Goal: Information Seeking & Learning: Learn about a topic

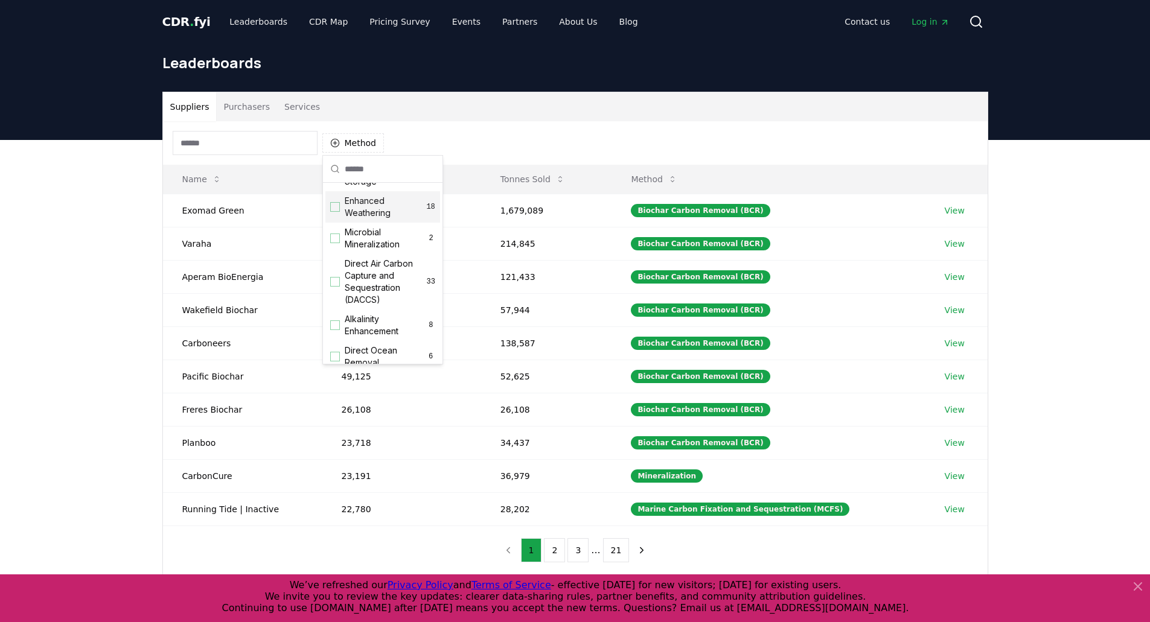
scroll to position [219, 0]
click at [336, 286] on div "Suggestions" at bounding box center [335, 281] width 10 height 10
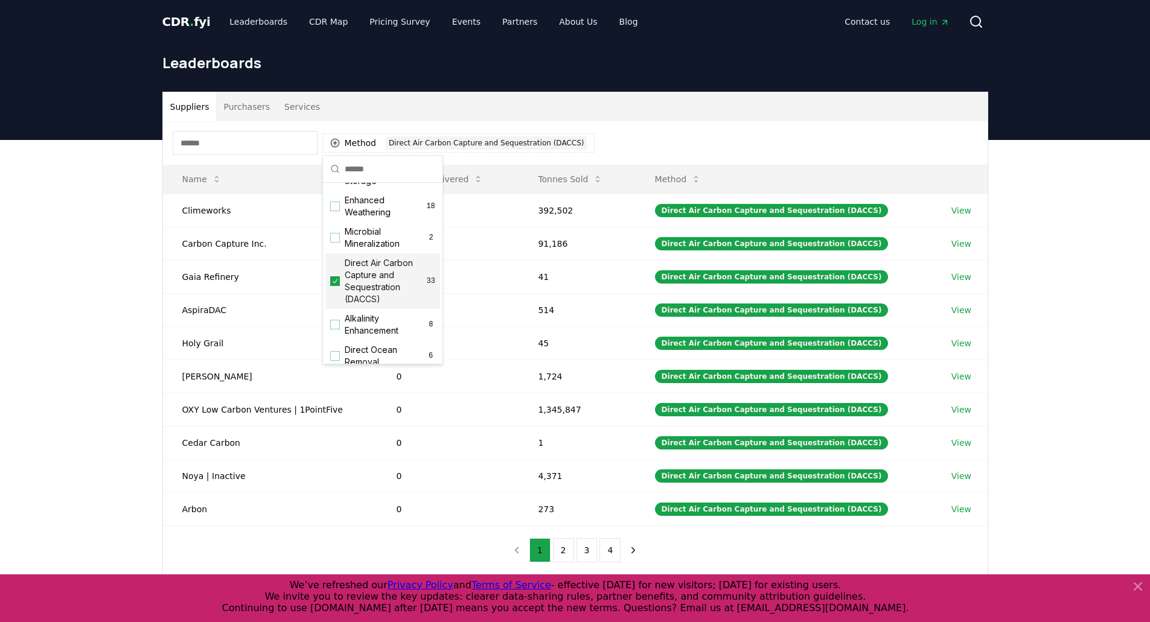
click at [141, 310] on div "Suppliers Purchasers Services Method 1 Direct Air Carbon Capture and Sequestrat…" at bounding box center [575, 381] width 1150 height 483
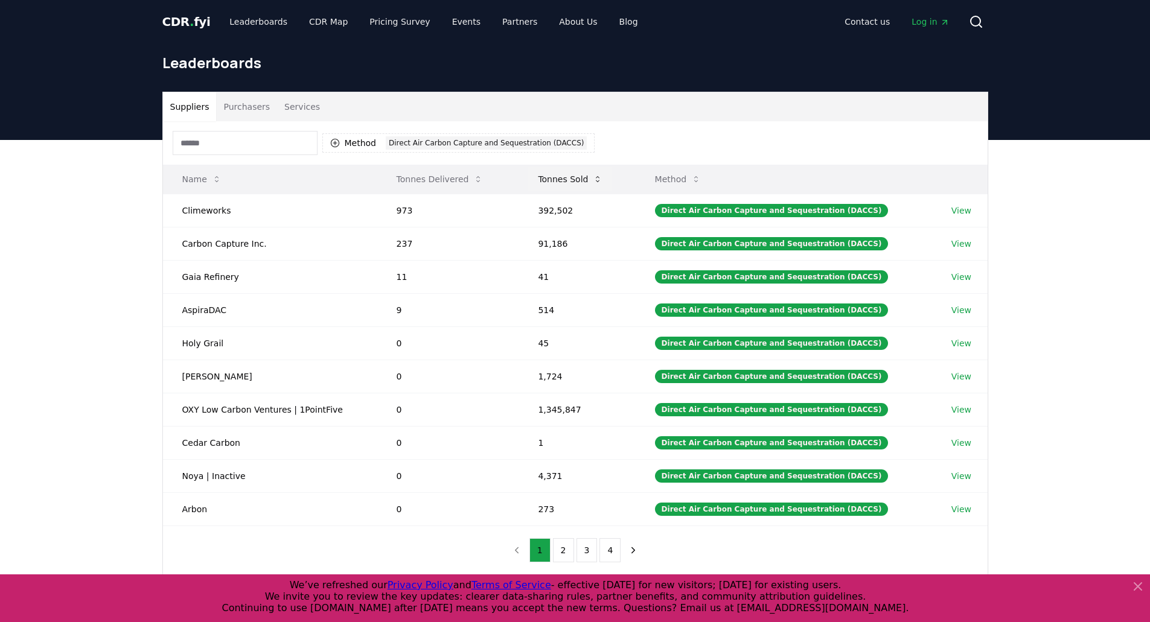
click at [602, 176] on icon at bounding box center [598, 179] width 10 height 10
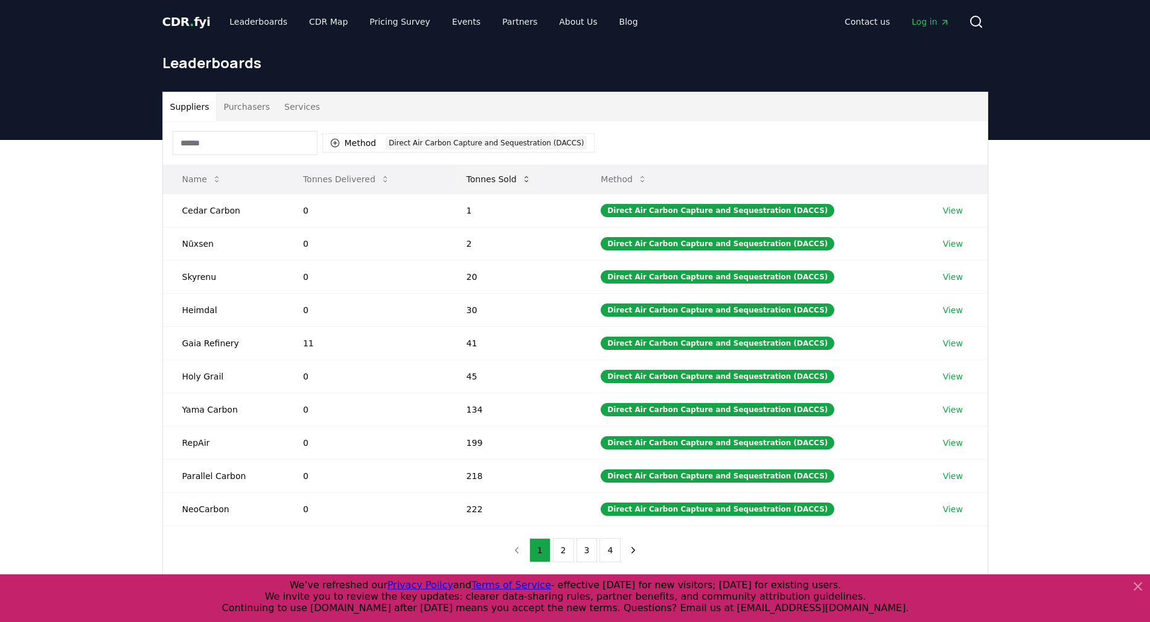
click at [531, 182] on icon at bounding box center [526, 179] width 10 height 10
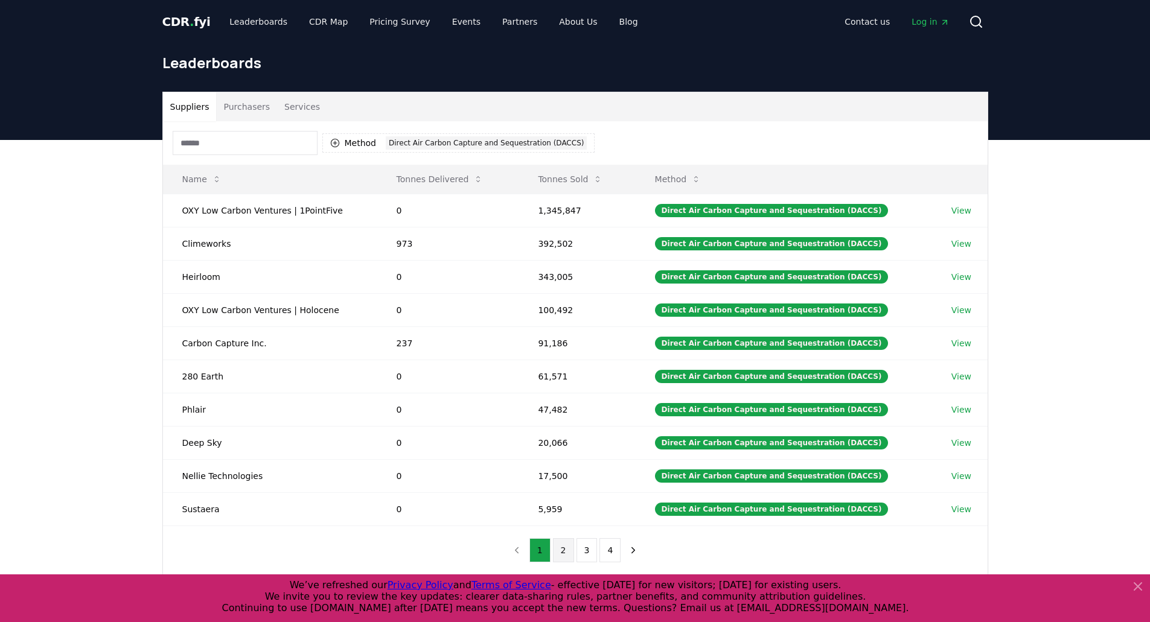
click at [561, 550] on button "2" at bounding box center [563, 550] width 21 height 24
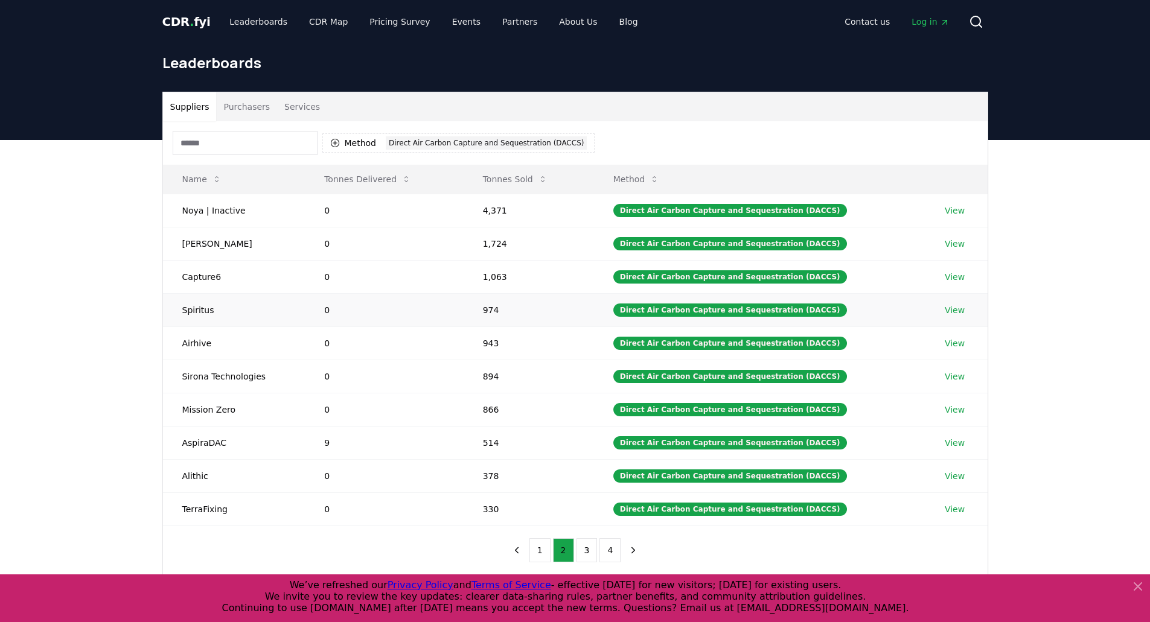
click at [200, 310] on td "Spiritus" at bounding box center [234, 309] width 142 height 33
copy td "Spiritus"
click at [949, 278] on link "View" at bounding box center [954, 277] width 20 height 12
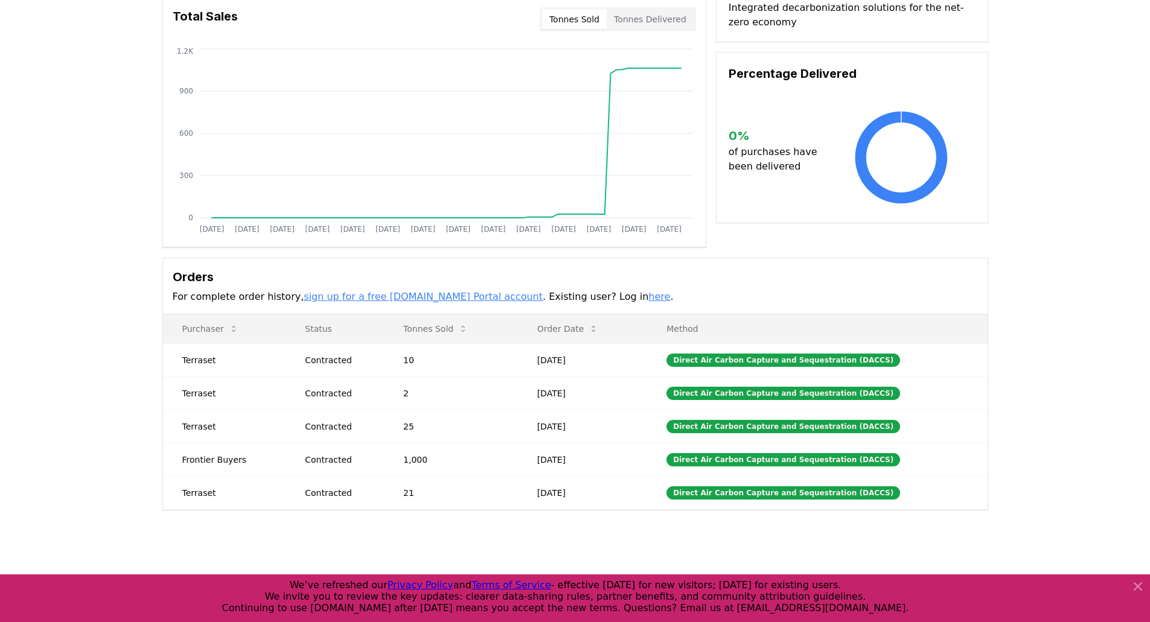
scroll to position [103, 0]
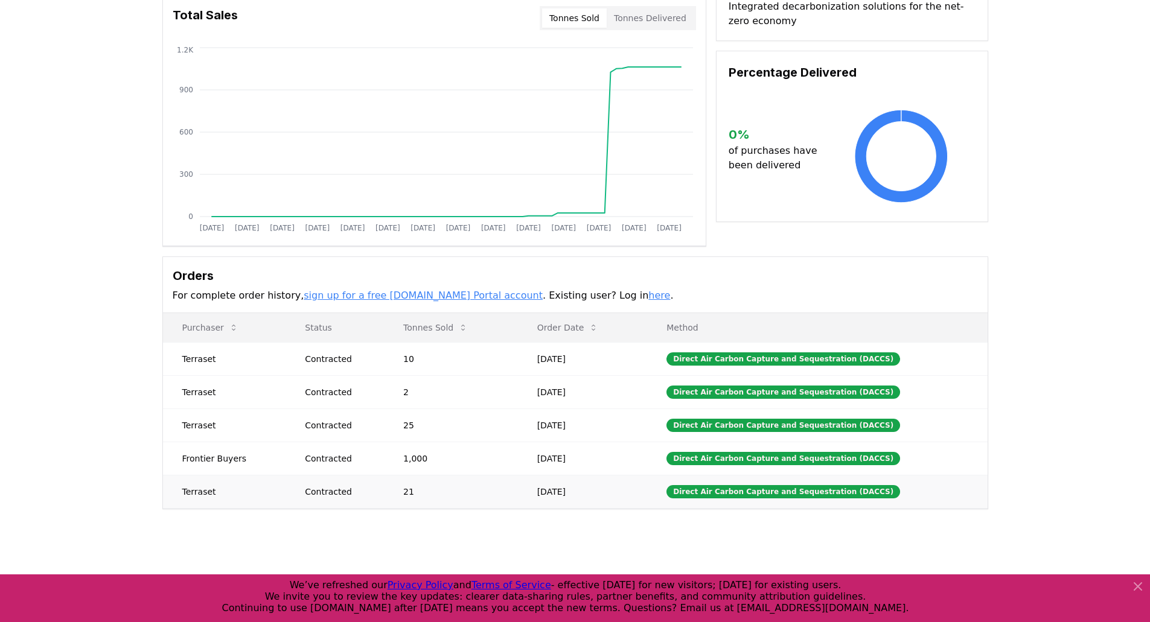
drag, startPoint x: 546, startPoint y: 492, endPoint x: 612, endPoint y: 495, distance: 66.4
click at [612, 495] on td "Dec 14, 2023" at bounding box center [583, 491] width 130 height 33
copy td "Dec 14, 2023"
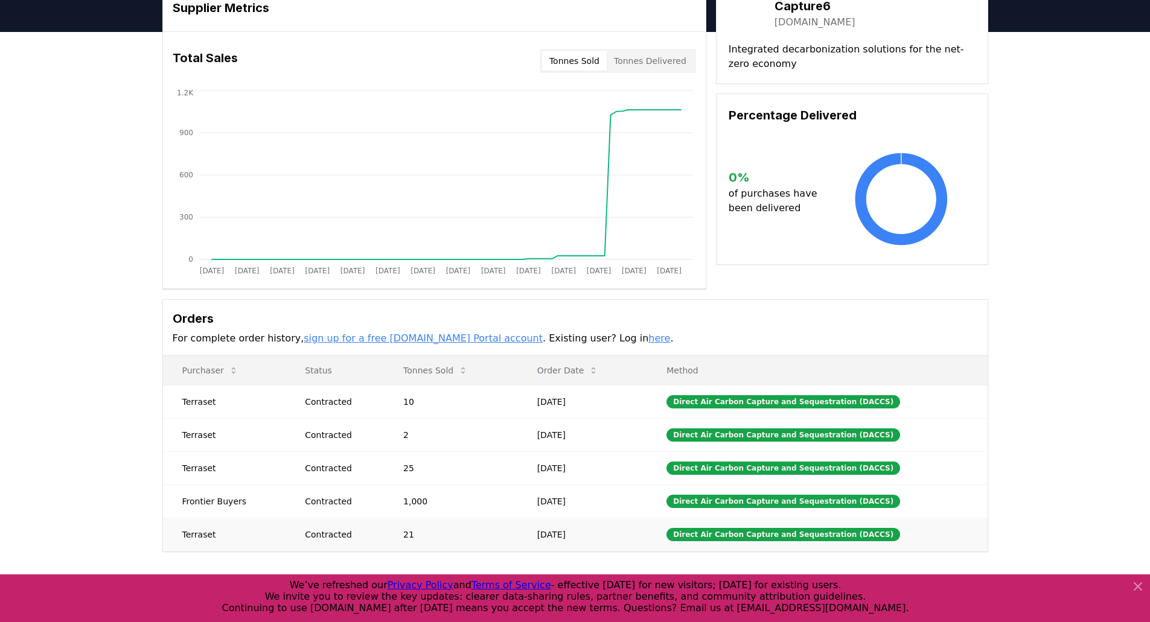
scroll to position [85, 0]
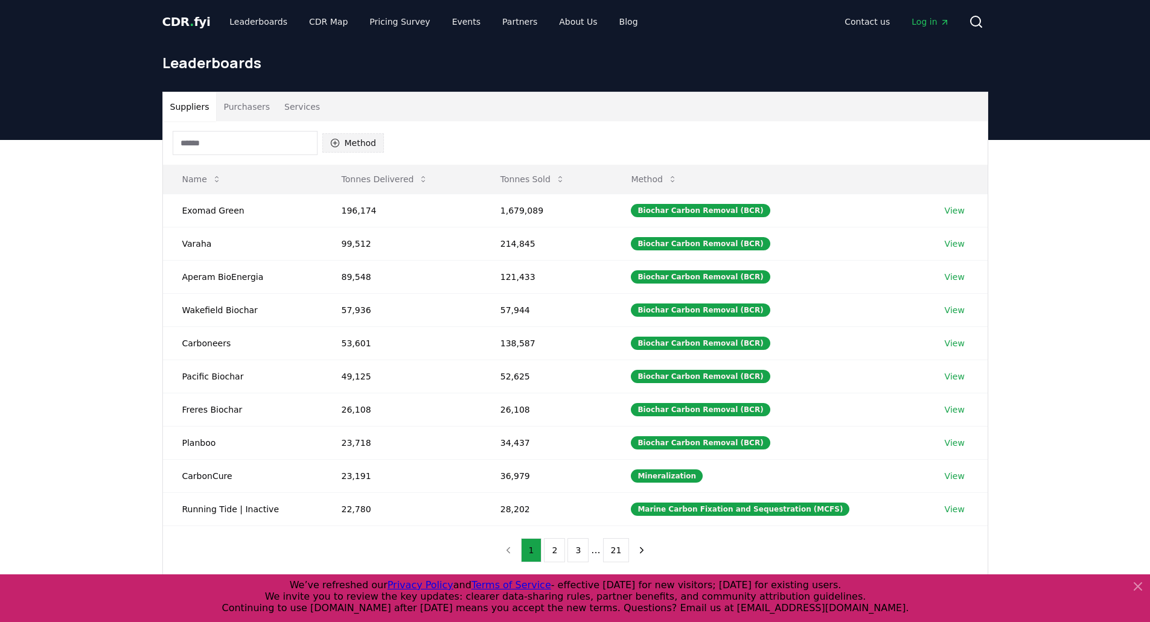
click at [354, 147] on button "Method" at bounding box center [353, 142] width 62 height 19
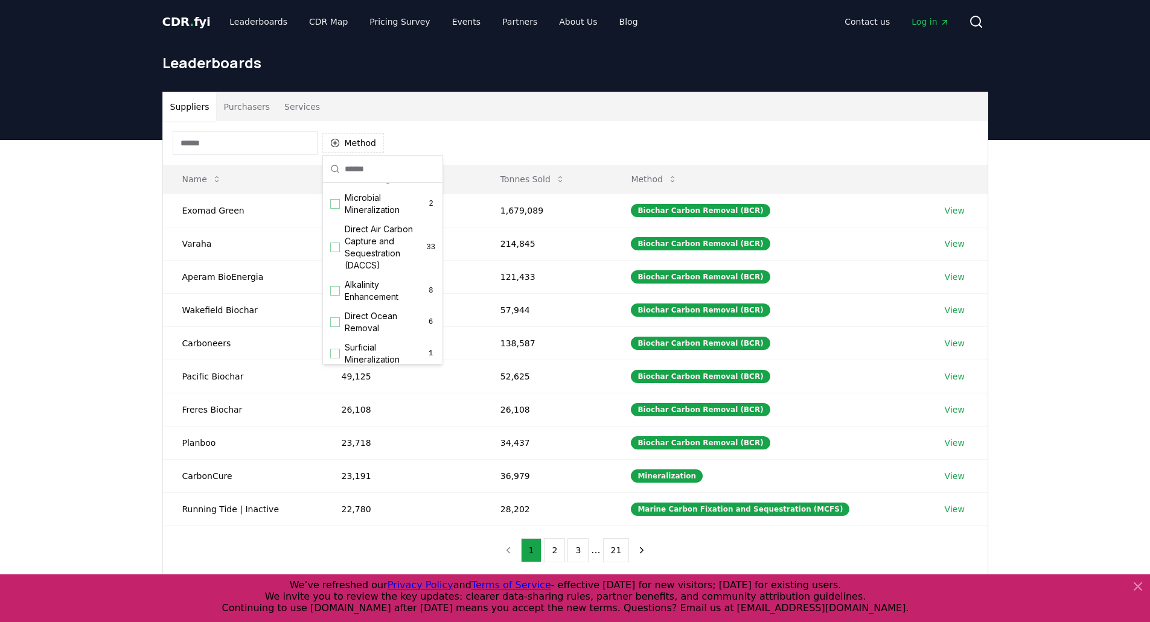
scroll to position [253, 0]
click at [331, 252] on div "Suggestions" at bounding box center [335, 247] width 10 height 10
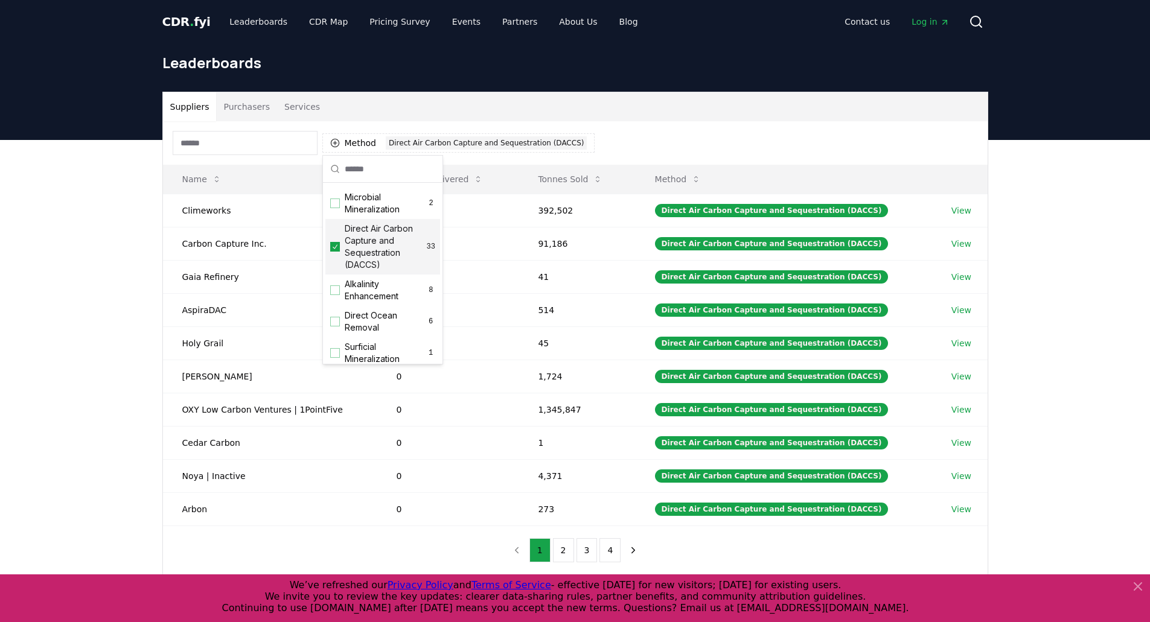
click at [44, 326] on div "Suppliers Purchasers Services Method 1 Direct Air Carbon Capture and Sequestrat…" at bounding box center [575, 381] width 1150 height 483
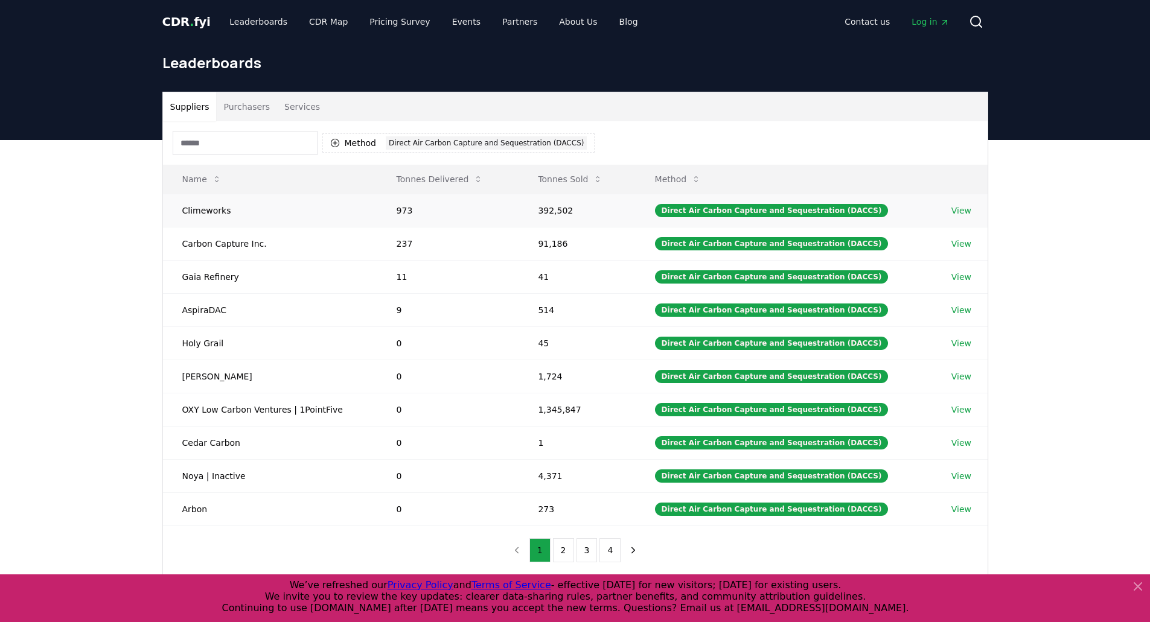
click at [962, 211] on link "View" at bounding box center [961, 211] width 20 height 12
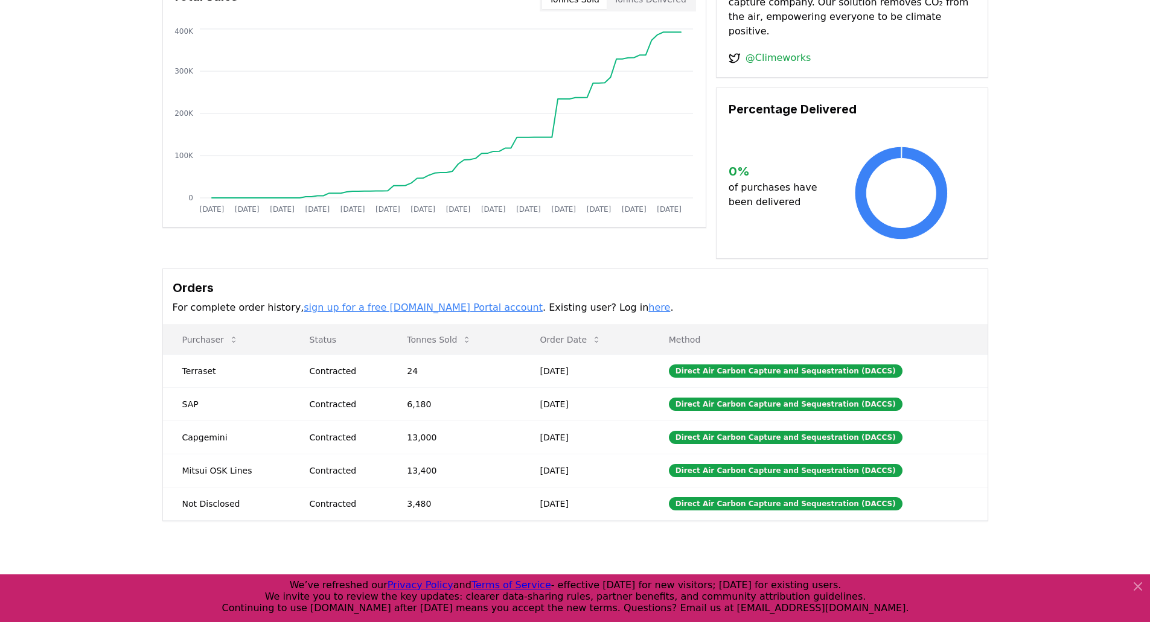
scroll to position [131, 0]
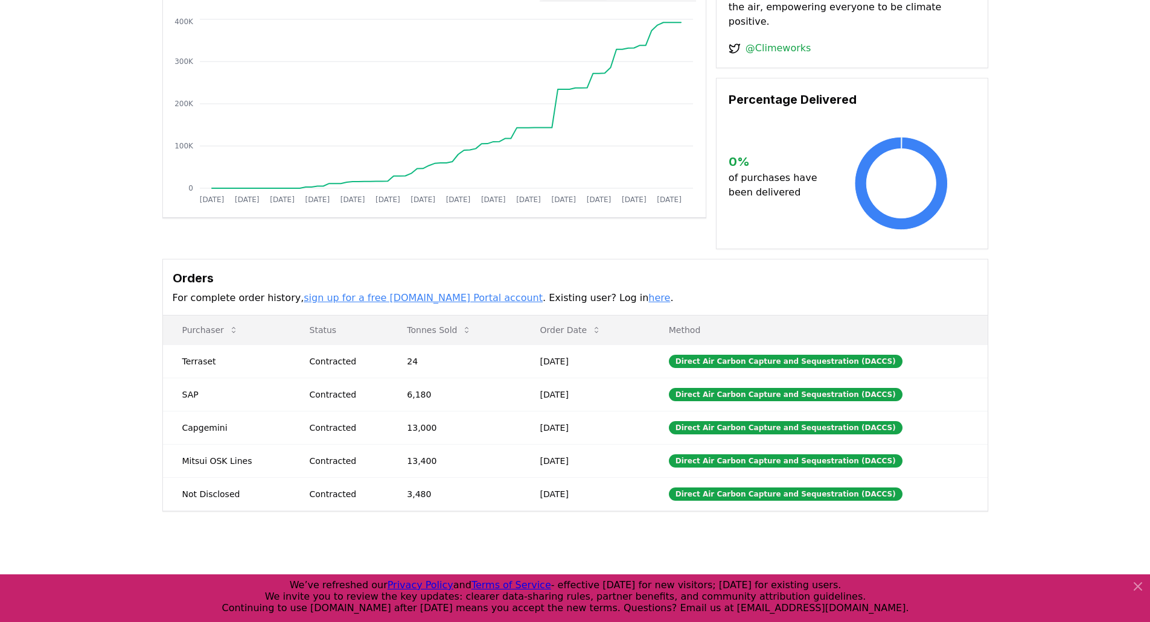
click at [648, 292] on link "here" at bounding box center [659, 297] width 22 height 11
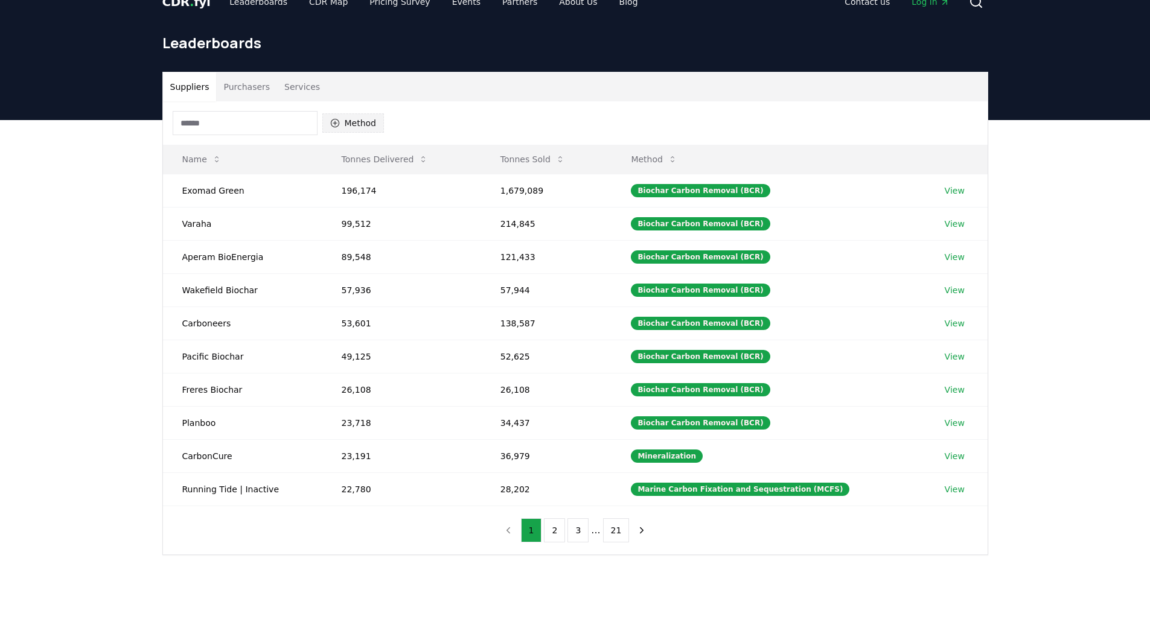
scroll to position [21, 0]
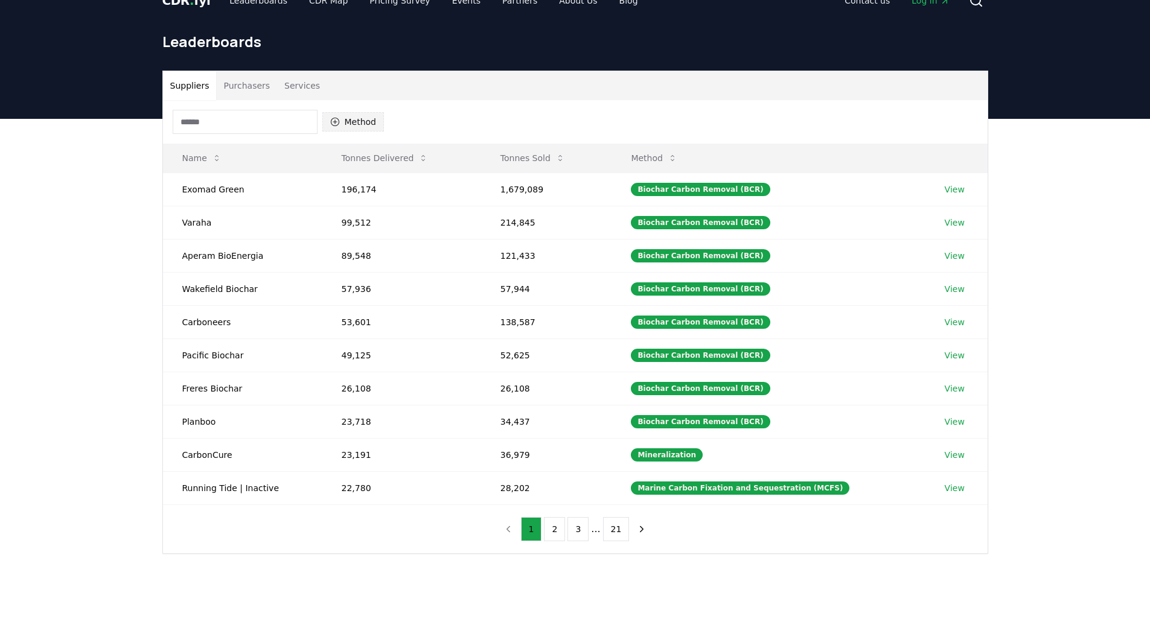
click at [331, 119] on icon "button" at bounding box center [335, 122] width 10 height 10
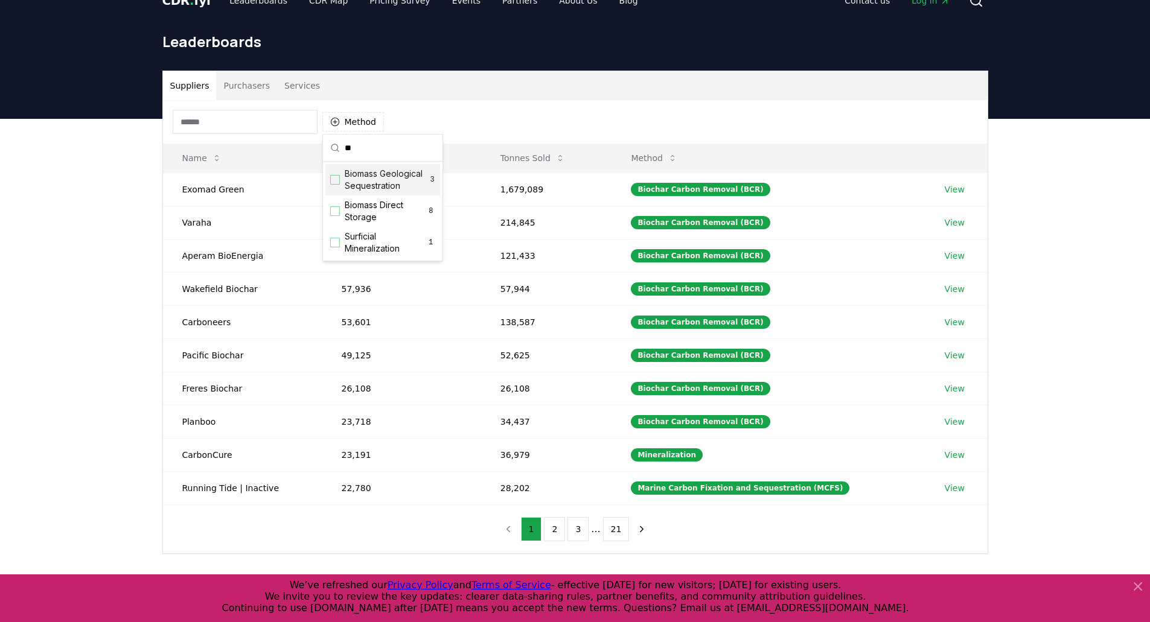
type input "*"
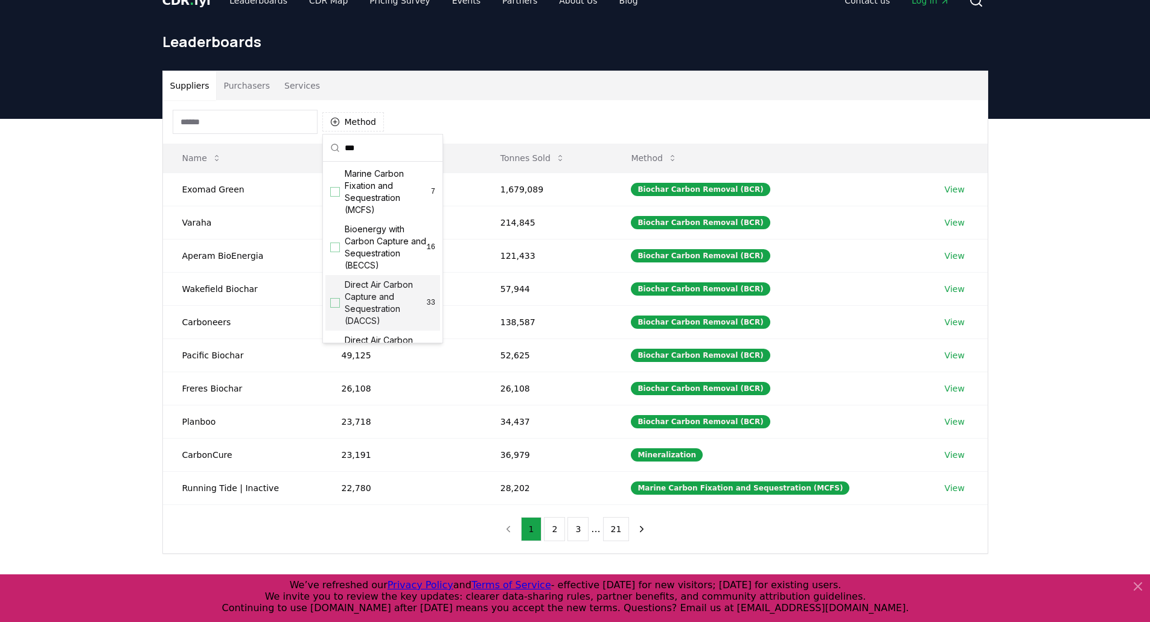
type input "***"
click at [333, 306] on div "Suggestions" at bounding box center [335, 303] width 10 height 10
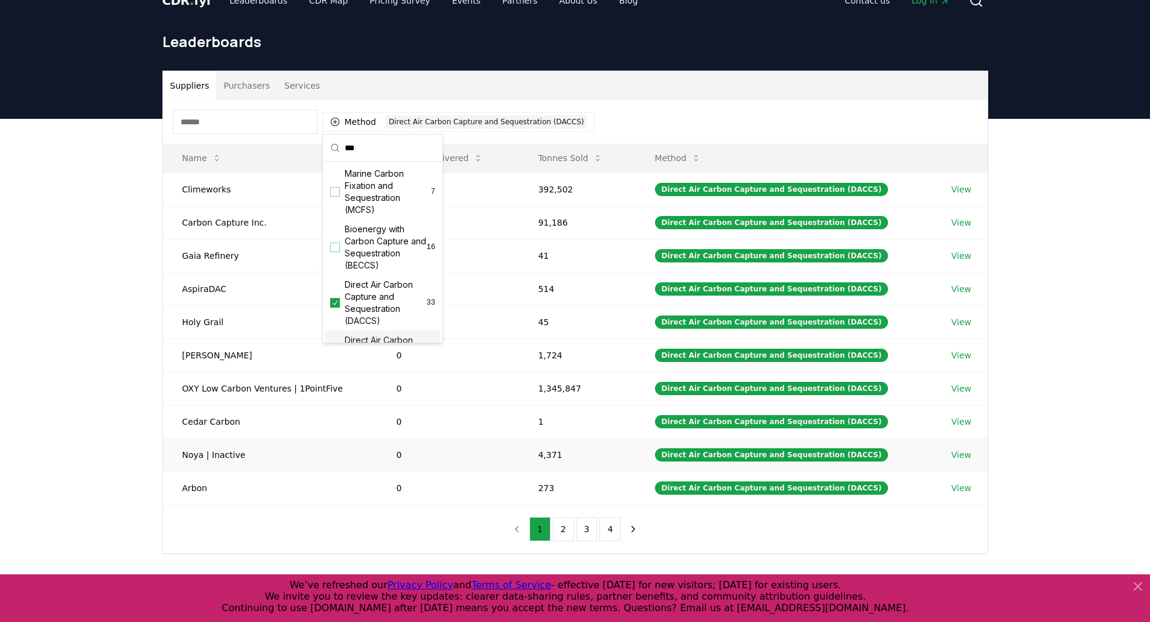
click at [179, 460] on td "Noya | Inactive" at bounding box center [270, 454] width 214 height 33
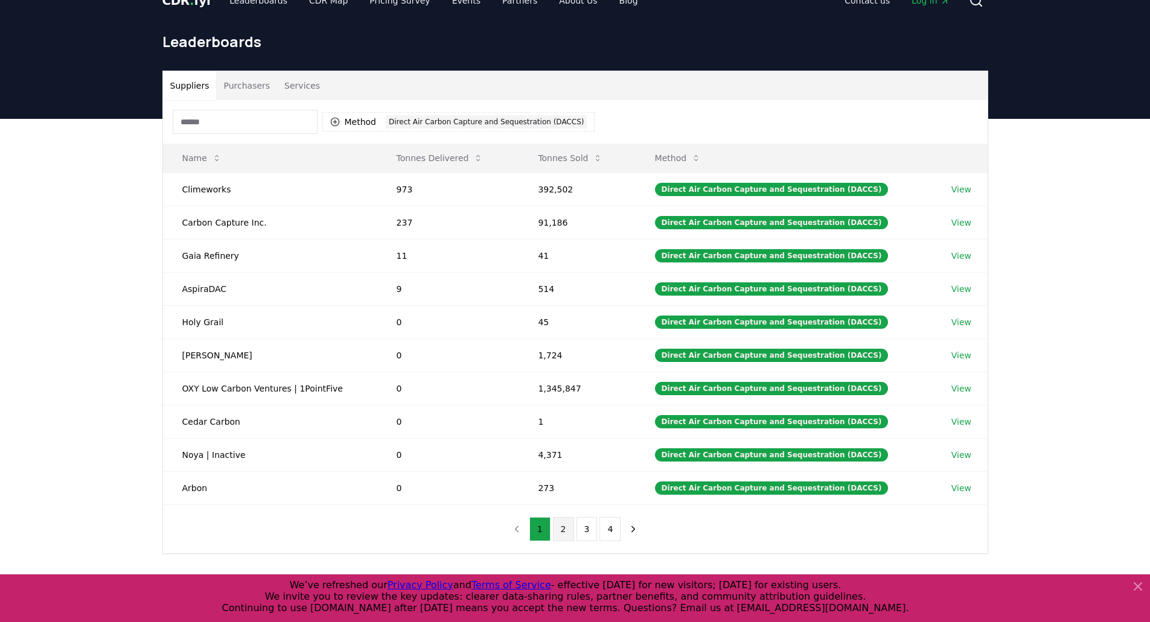
click at [563, 532] on button "2" at bounding box center [563, 529] width 21 height 24
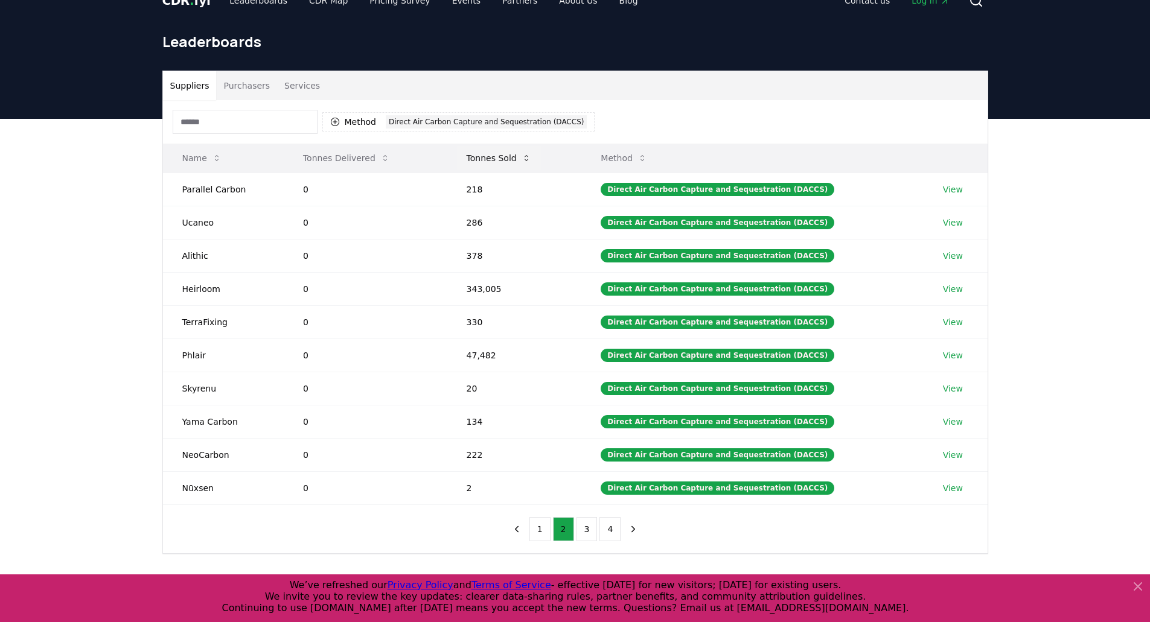
click at [531, 158] on icon at bounding box center [526, 158] width 10 height 10
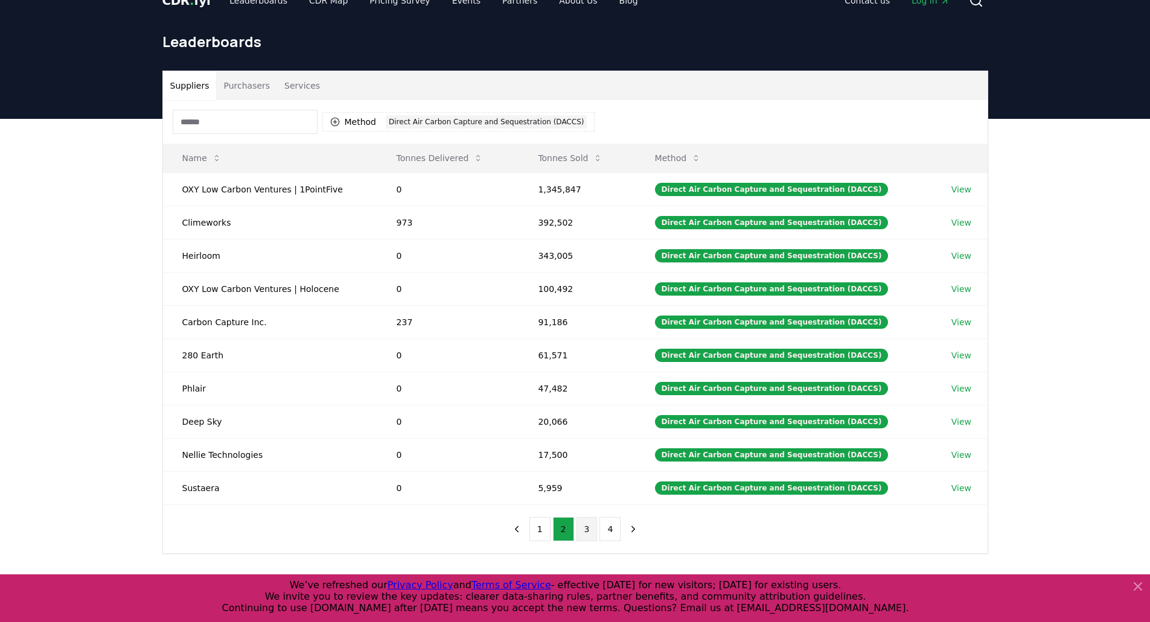
click at [587, 531] on button "3" at bounding box center [586, 529] width 21 height 24
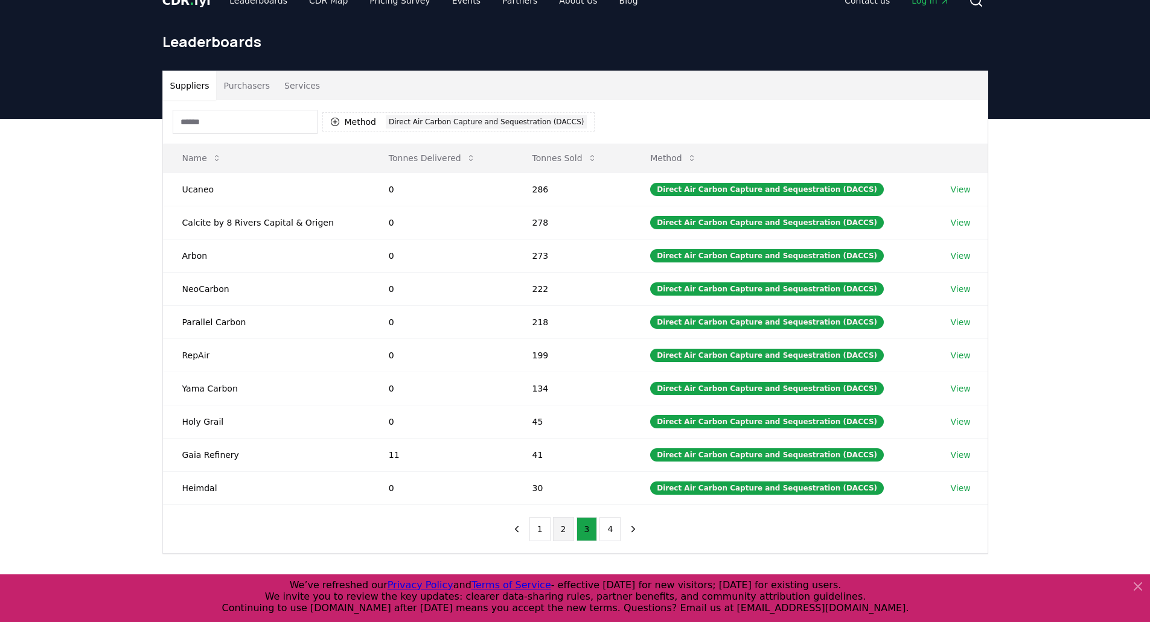
click at [563, 527] on button "2" at bounding box center [563, 529] width 21 height 24
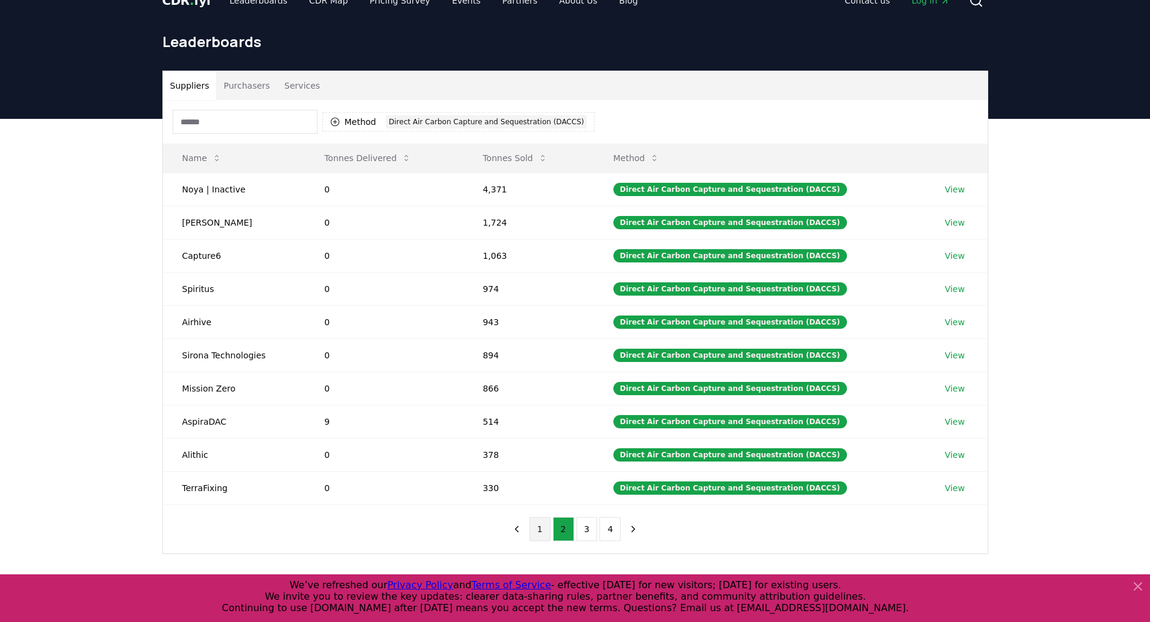
click at [539, 530] on button "1" at bounding box center [539, 529] width 21 height 24
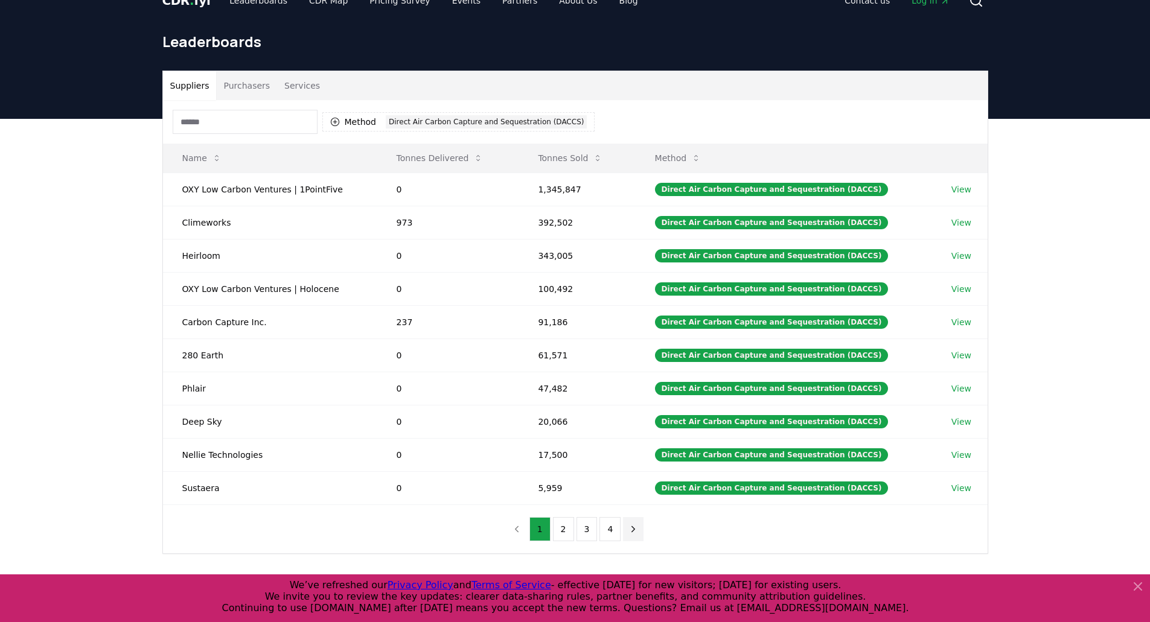
click at [628, 526] on icon "next page" at bounding box center [633, 529] width 11 height 11
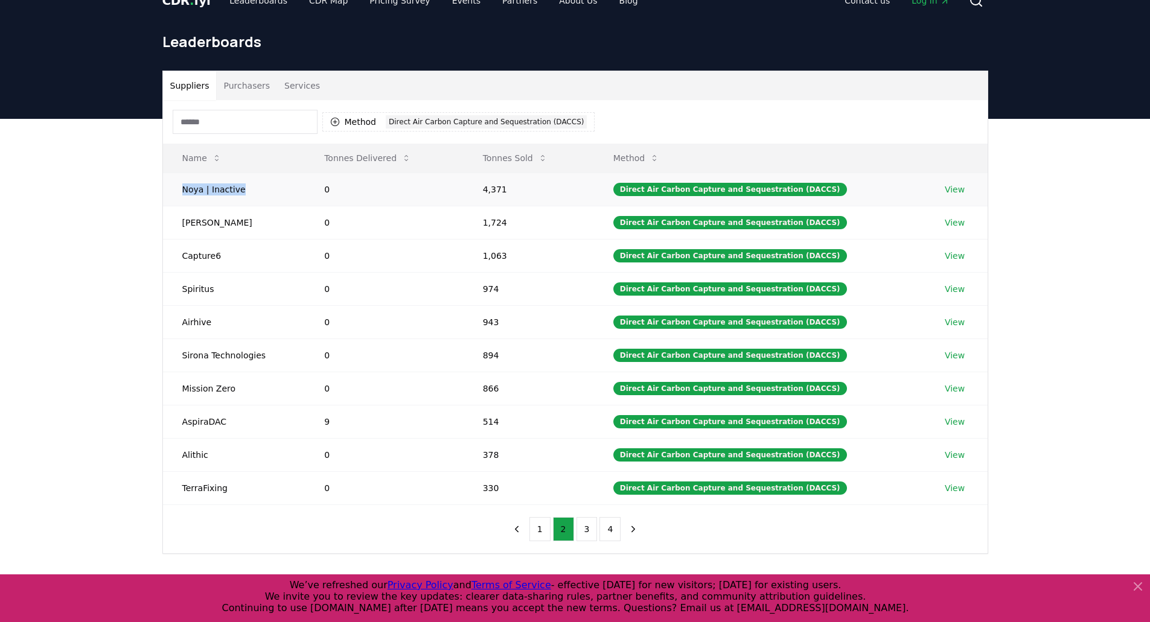
drag, startPoint x: 181, startPoint y: 185, endPoint x: 243, endPoint y: 191, distance: 61.8
click at [243, 191] on td "Noya | Inactive" at bounding box center [234, 189] width 142 height 33
click at [222, 191] on td "Noya | Inactive" at bounding box center [234, 189] width 142 height 33
